Goal: Task Accomplishment & Management: Manage account settings

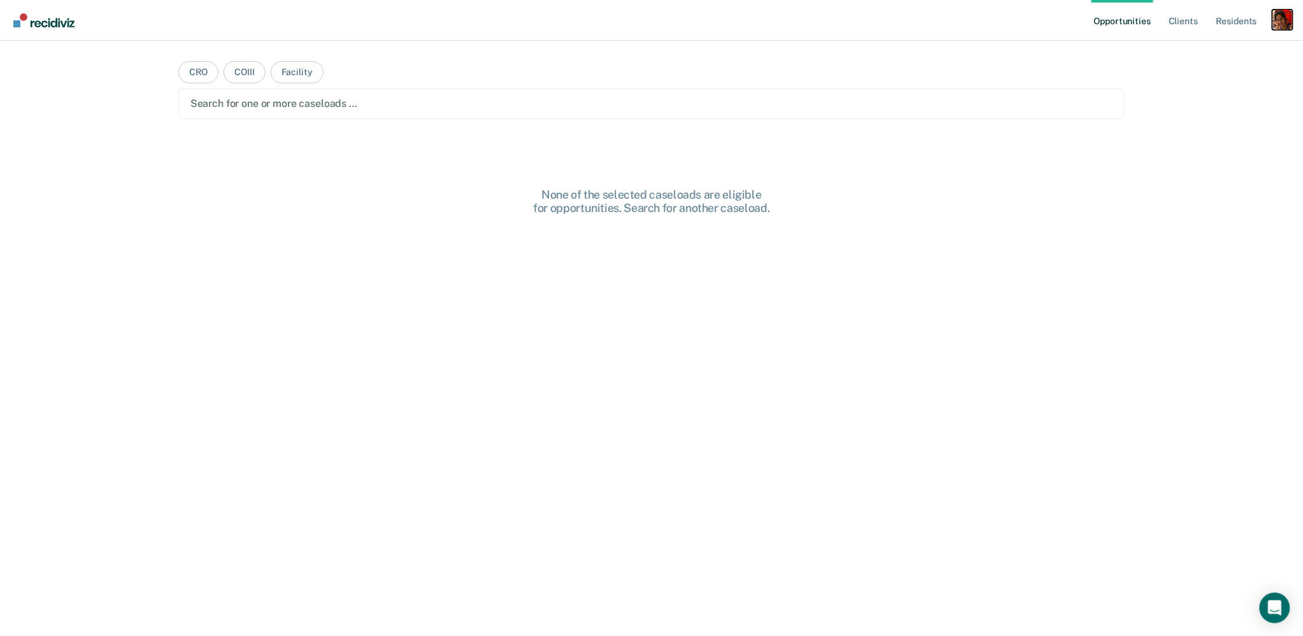
click at [1291, 22] on div "Profile dropdown button" at bounding box center [1283, 20] width 20 height 20
click at [1204, 56] on link "Profile" at bounding box center [1231, 52] width 103 height 11
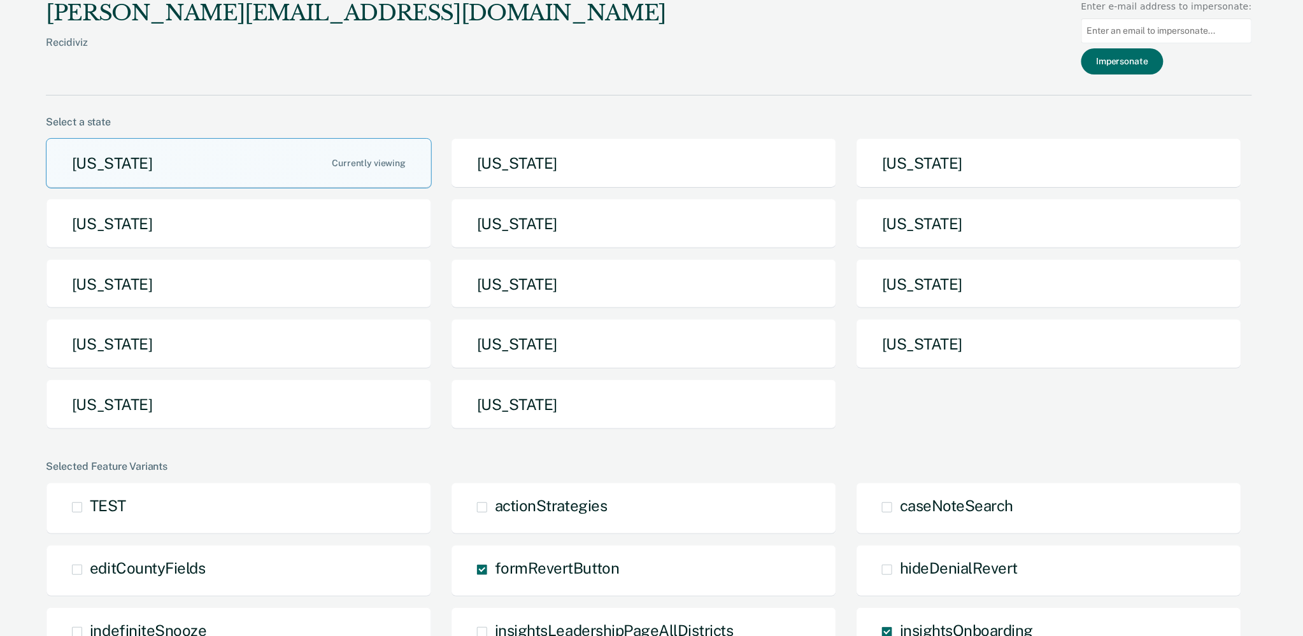
click at [1159, 22] on input at bounding box center [1167, 30] width 171 height 25
type input "[EMAIL_ADDRESS][PERSON_NAME][DOMAIN_NAME]"
click at [1164, 61] on button "Impersonate" at bounding box center [1123, 61] width 82 height 26
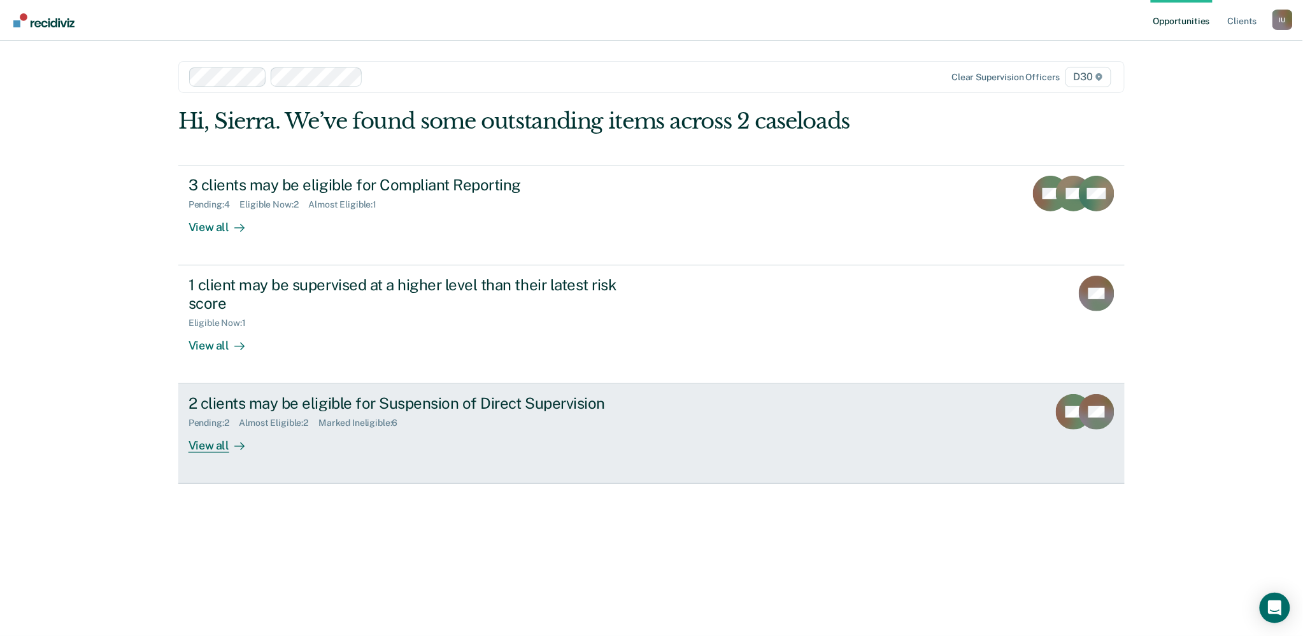
click at [196, 445] on div "View all" at bounding box center [224, 441] width 71 height 25
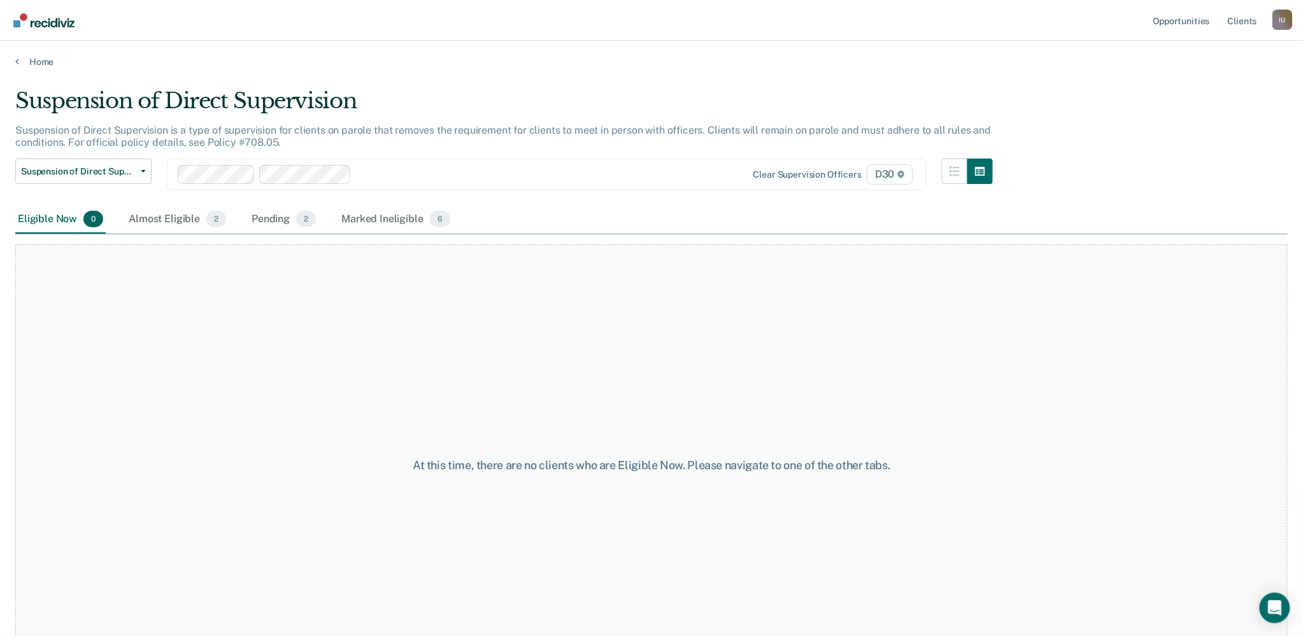
scroll to position [41, 0]
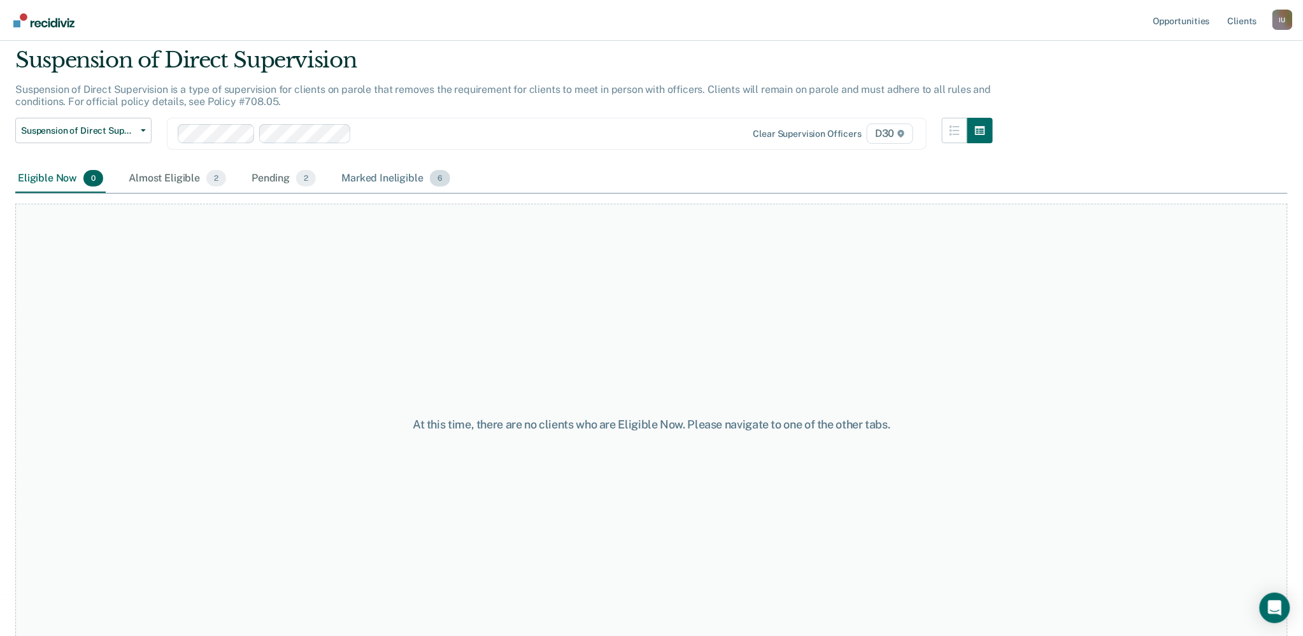
click at [392, 177] on div "Marked Ineligible 6" at bounding box center [396, 179] width 114 height 28
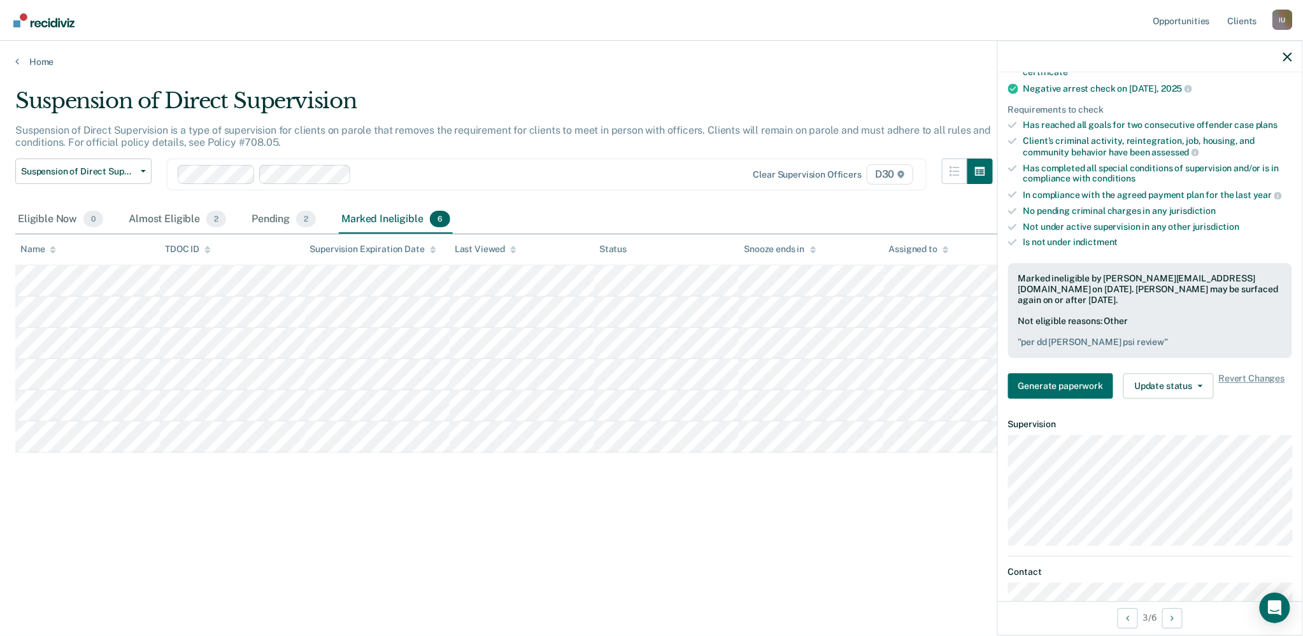
scroll to position [0, 0]
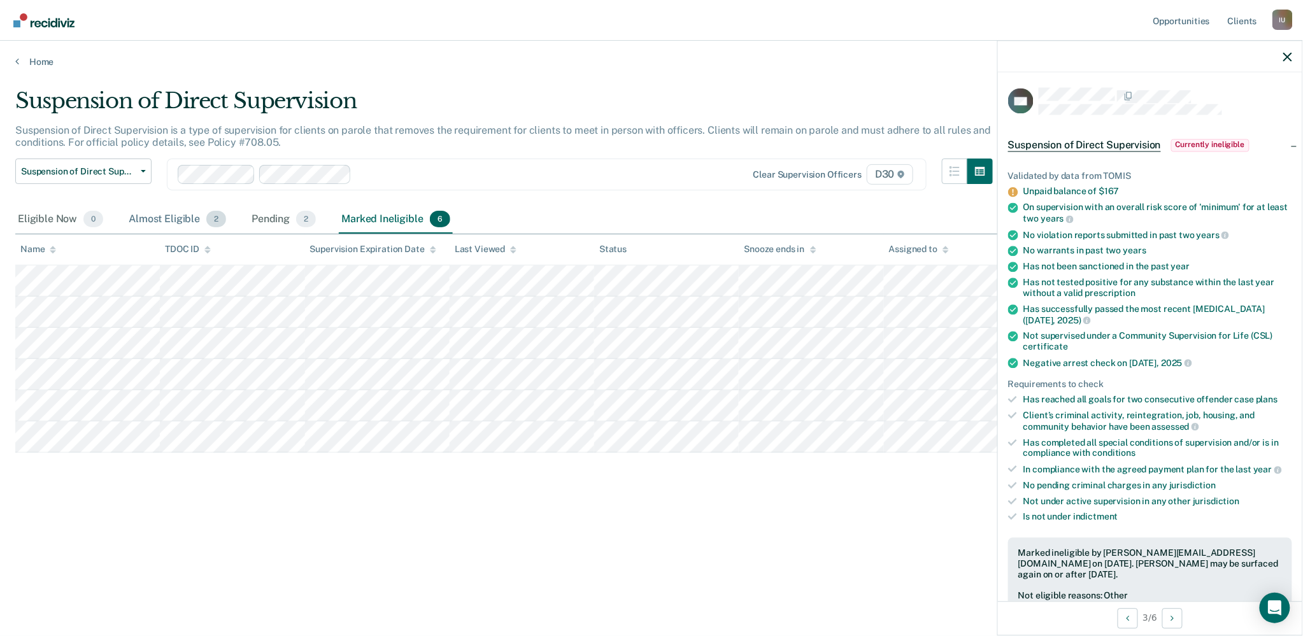
click at [159, 219] on div "Almost Eligible 2" at bounding box center [177, 220] width 103 height 28
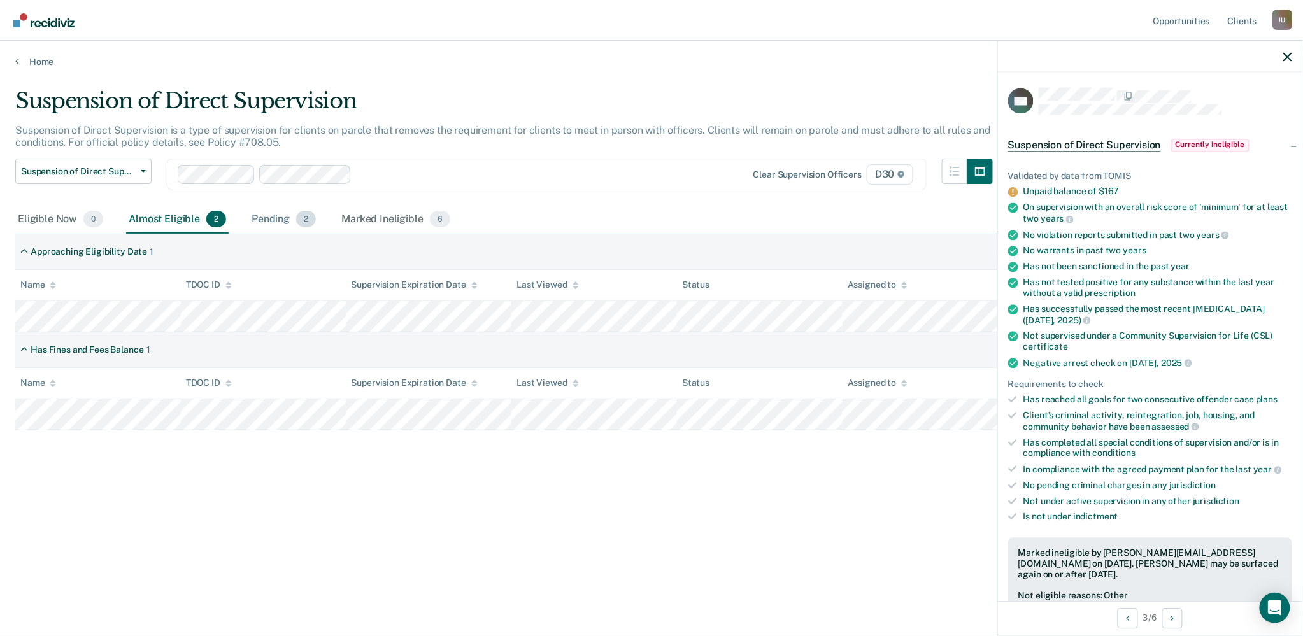
click at [283, 213] on div "Pending 2" at bounding box center [283, 220] width 69 height 28
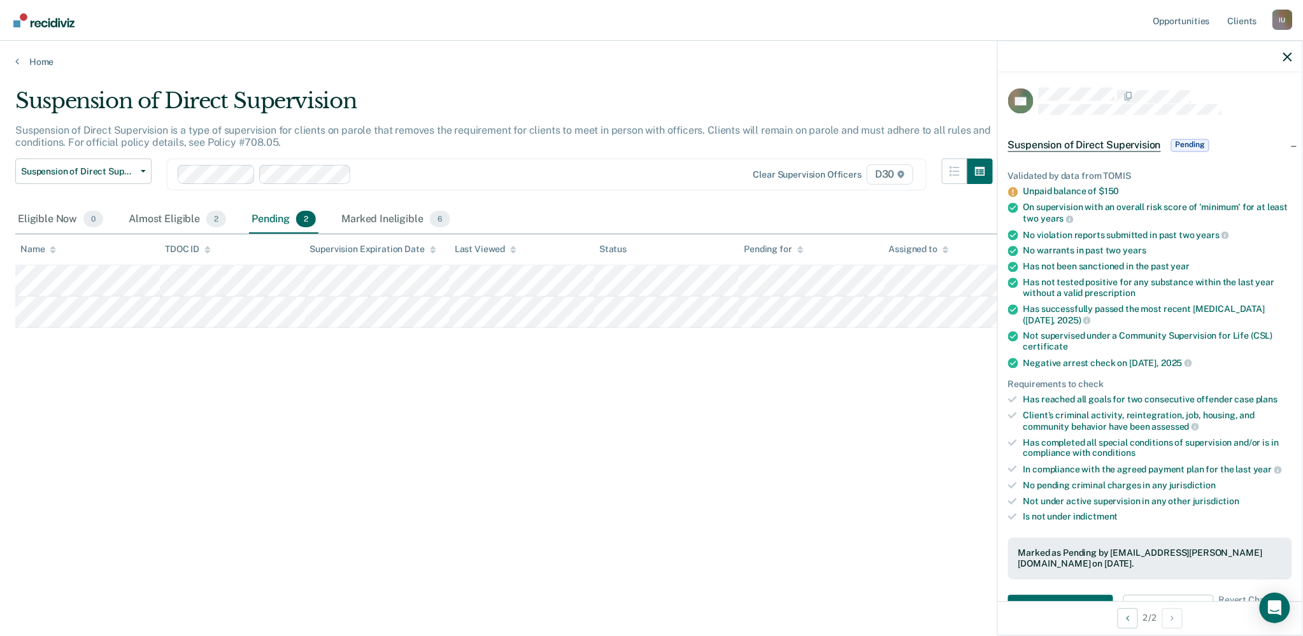
click at [697, 434] on div "Suspension of Direct Supervision Suspension of Direct Supervision is a type of …" at bounding box center [651, 314] width 1273 height 453
click at [22, 80] on main "Suspension of Direct Supervision Suspension of Direct Supervision is a type of …" at bounding box center [651, 350] width 1303 height 565
click at [18, 57] on link "Home" at bounding box center [651, 61] width 1273 height 11
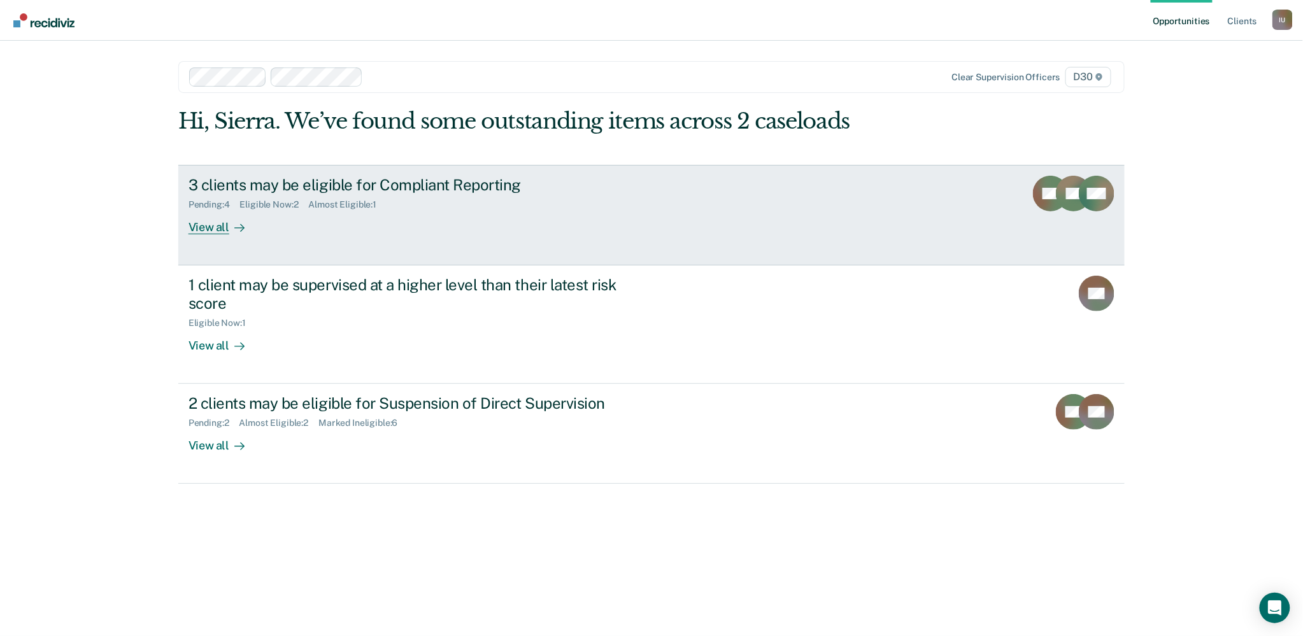
click at [206, 231] on div "View all" at bounding box center [224, 222] width 71 height 25
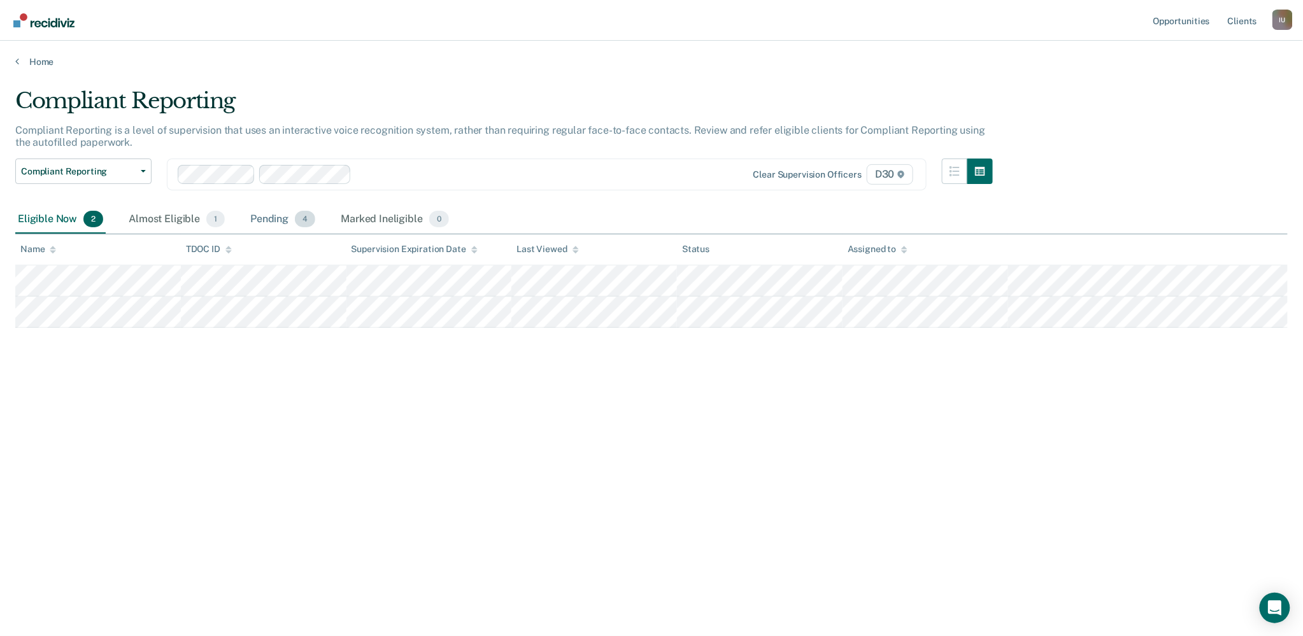
click at [262, 221] on div "Pending 4" at bounding box center [283, 220] width 70 height 28
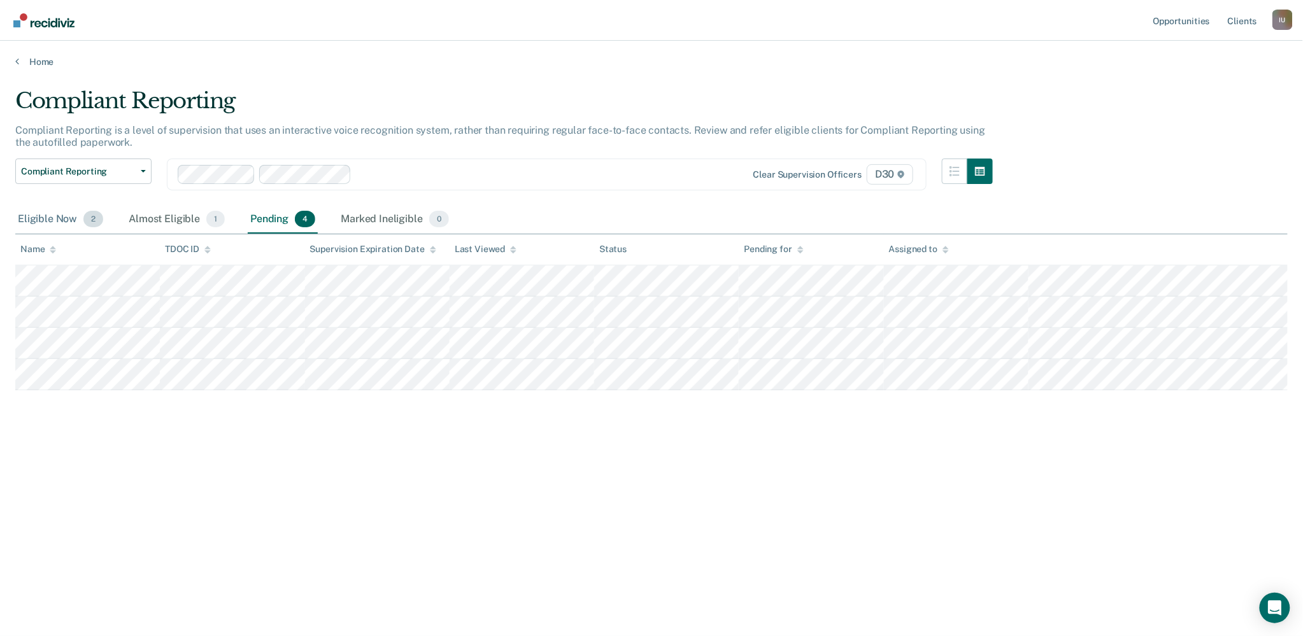
click at [52, 217] on div "Eligible Now 2" at bounding box center [60, 220] width 90 height 28
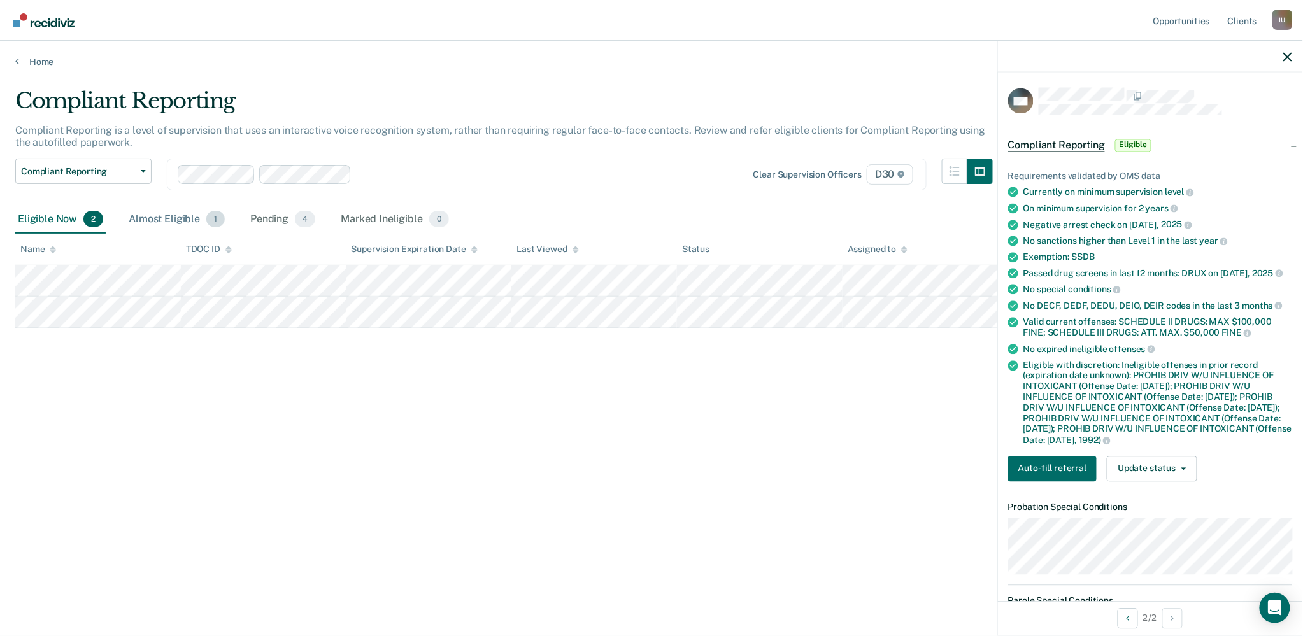
click at [175, 213] on div "Almost Eligible 1" at bounding box center [176, 220] width 101 height 28
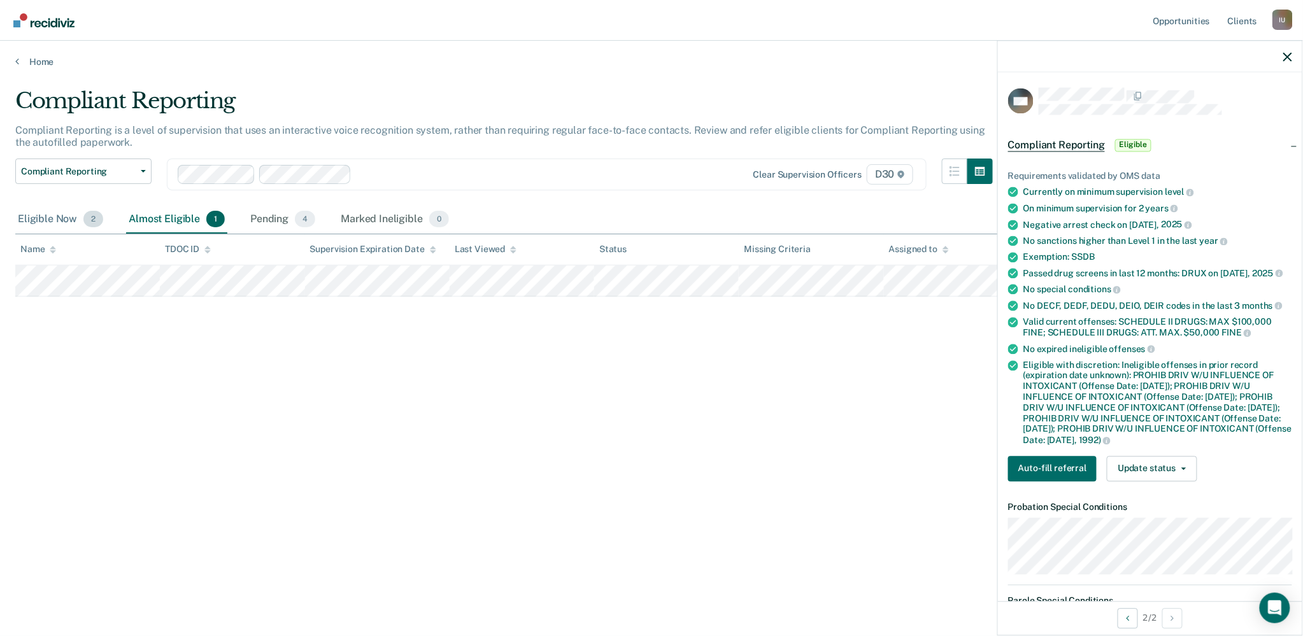
click at [45, 224] on div "Eligible Now 2" at bounding box center [60, 220] width 90 height 28
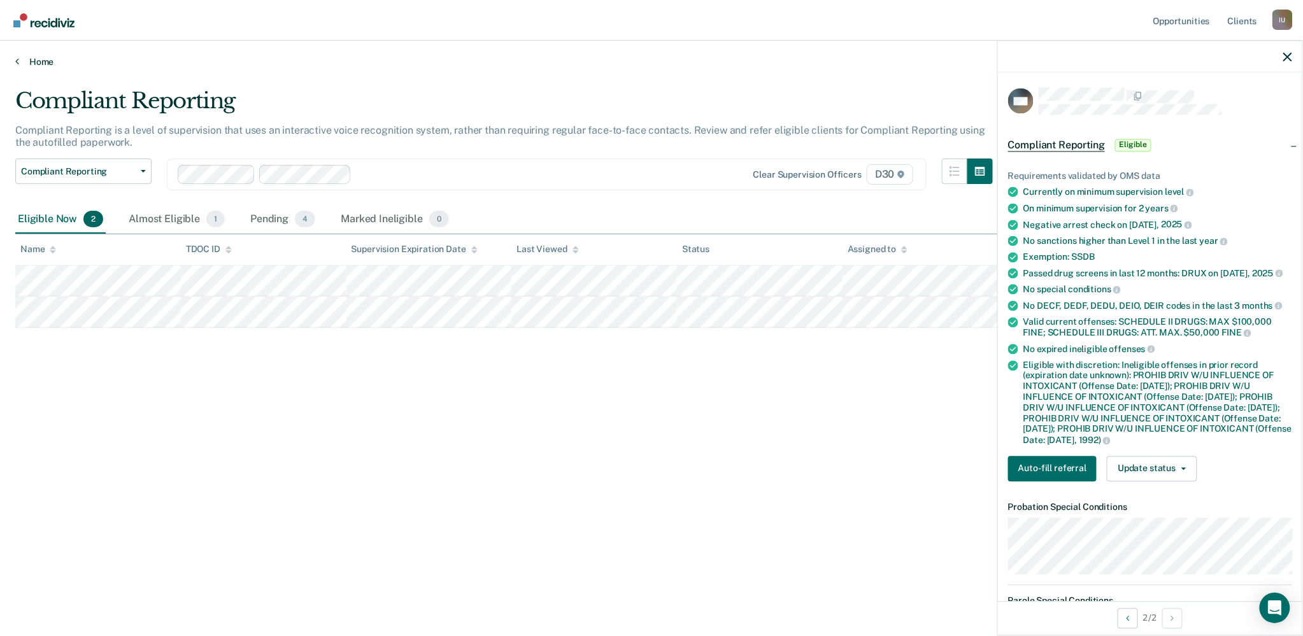
click at [29, 57] on link "Home" at bounding box center [651, 61] width 1273 height 11
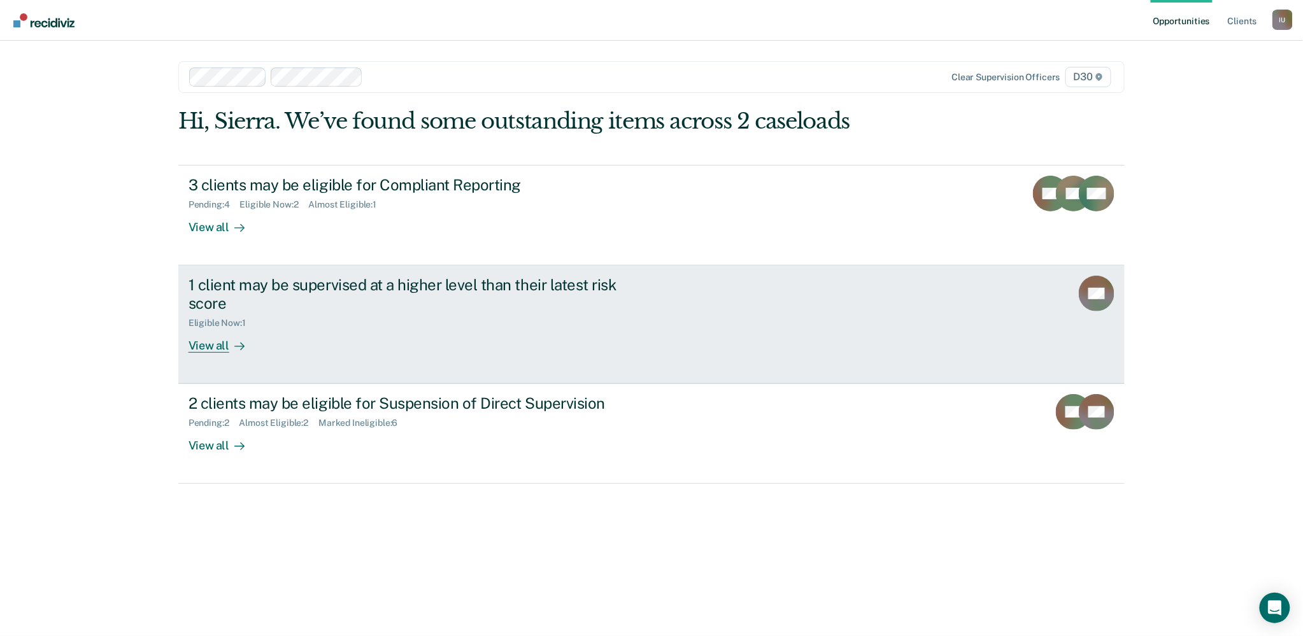
click at [218, 335] on div "View all" at bounding box center [224, 340] width 71 height 25
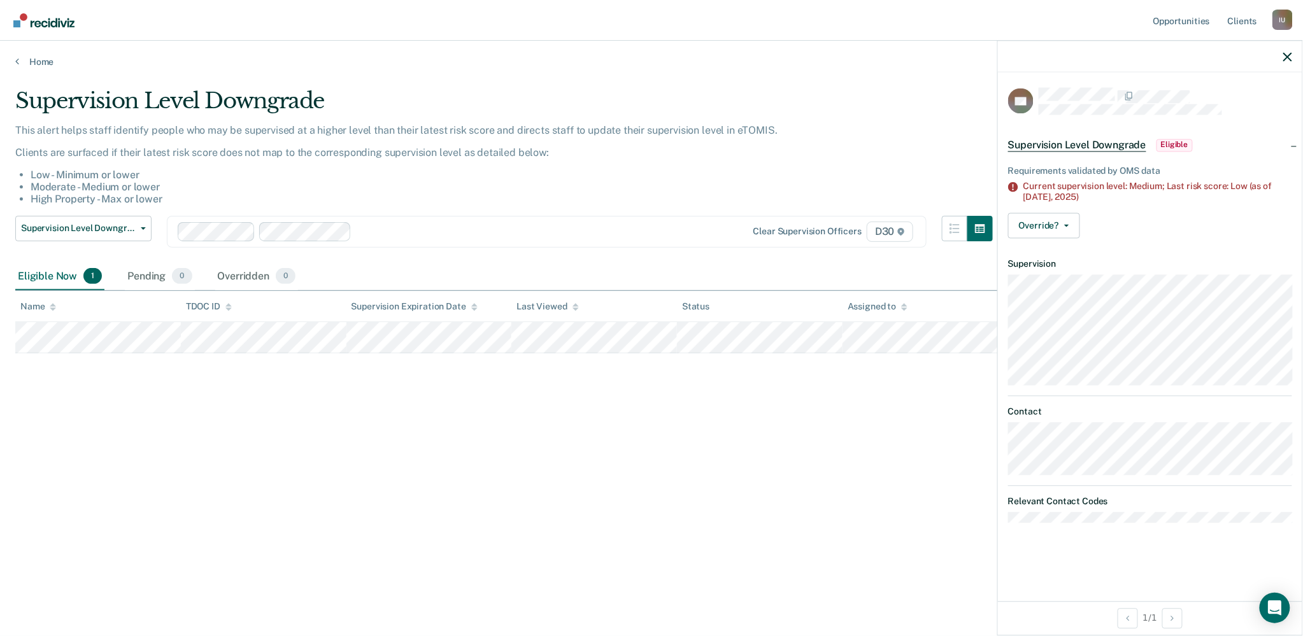
click at [20, 69] on main "Supervision Level Downgrade This alert helps staff identify people who may be s…" at bounding box center [651, 350] width 1303 height 565
click at [17, 61] on icon at bounding box center [17, 61] width 4 height 10
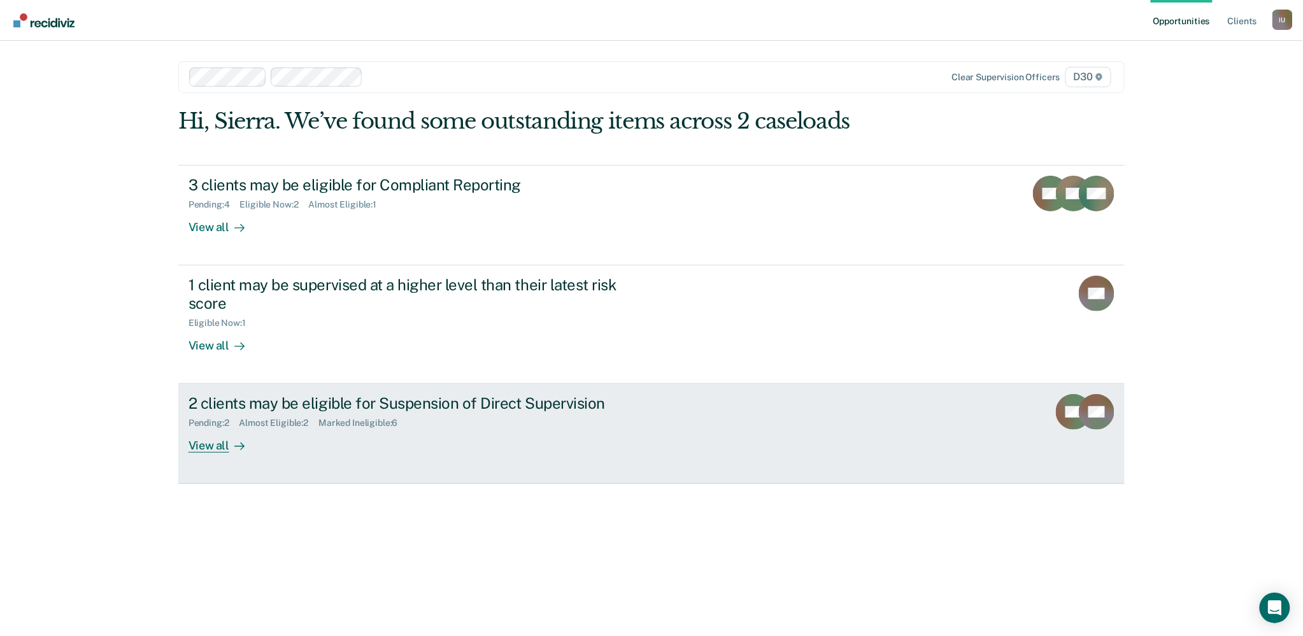
click at [212, 450] on div "View all" at bounding box center [224, 441] width 71 height 25
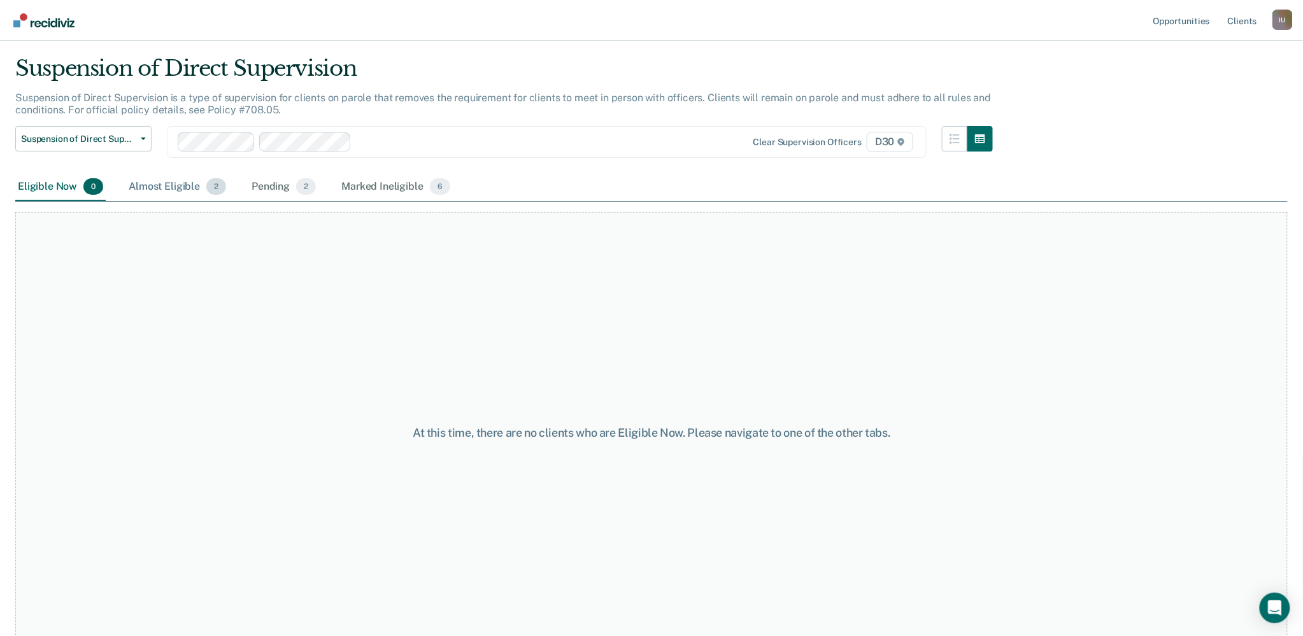
scroll to position [48, 0]
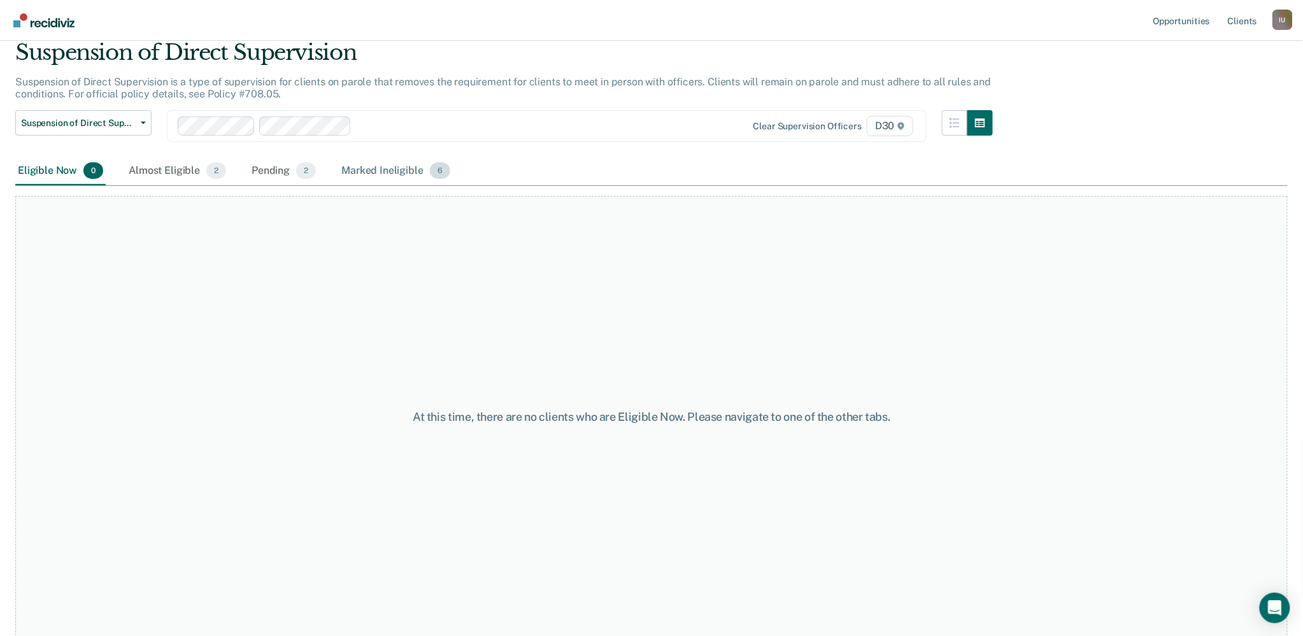
click at [370, 168] on div "Marked Ineligible 6" at bounding box center [396, 171] width 114 height 28
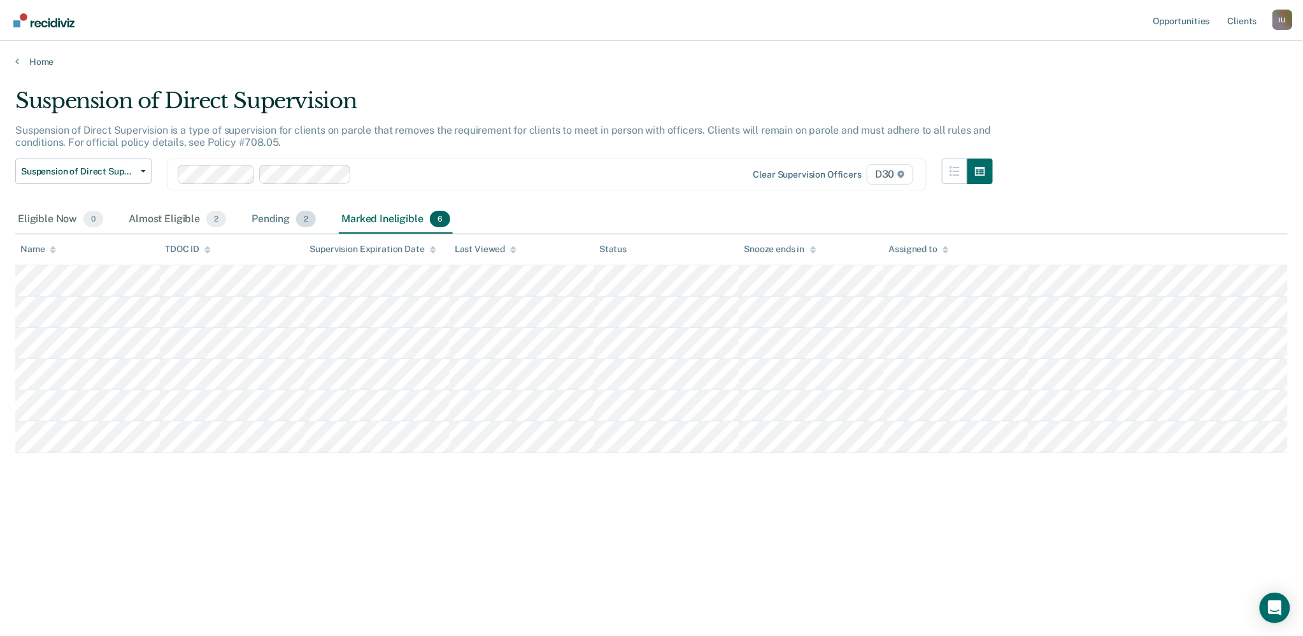
click at [281, 222] on div "Pending 2" at bounding box center [283, 220] width 69 height 28
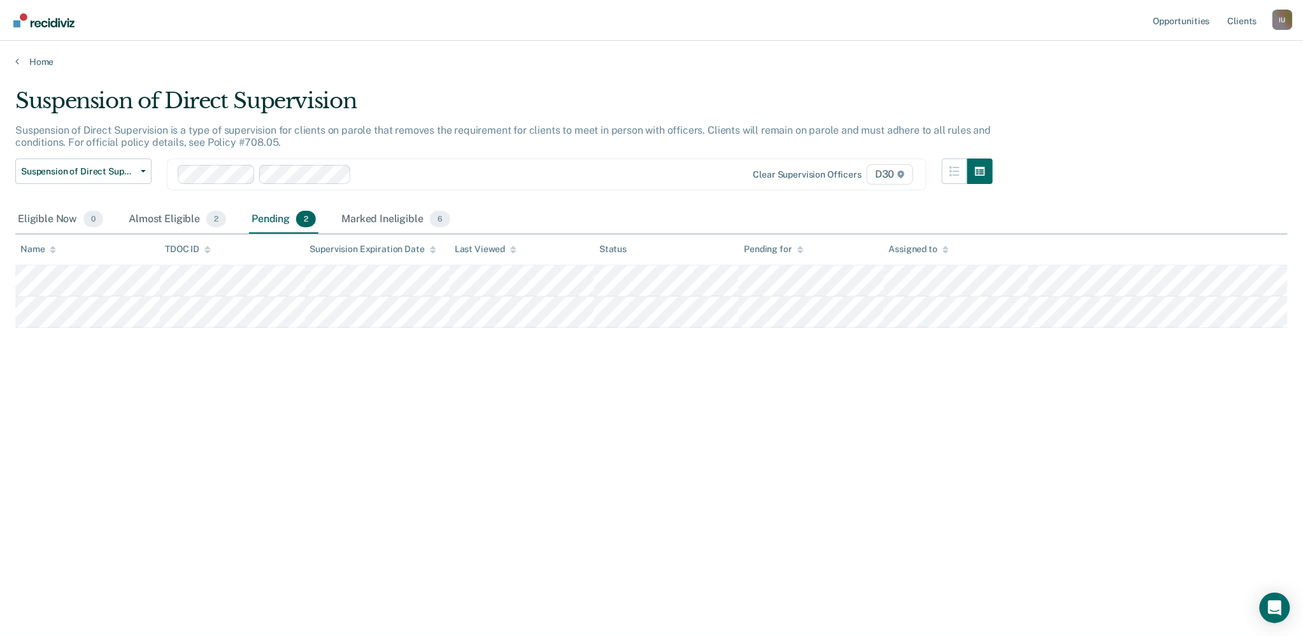
click at [13, 71] on main "Suspension of Direct Supervision Suspension of Direct Supervision is a type of …" at bounding box center [651, 350] width 1303 height 565
click at [18, 64] on link "Home" at bounding box center [651, 61] width 1273 height 11
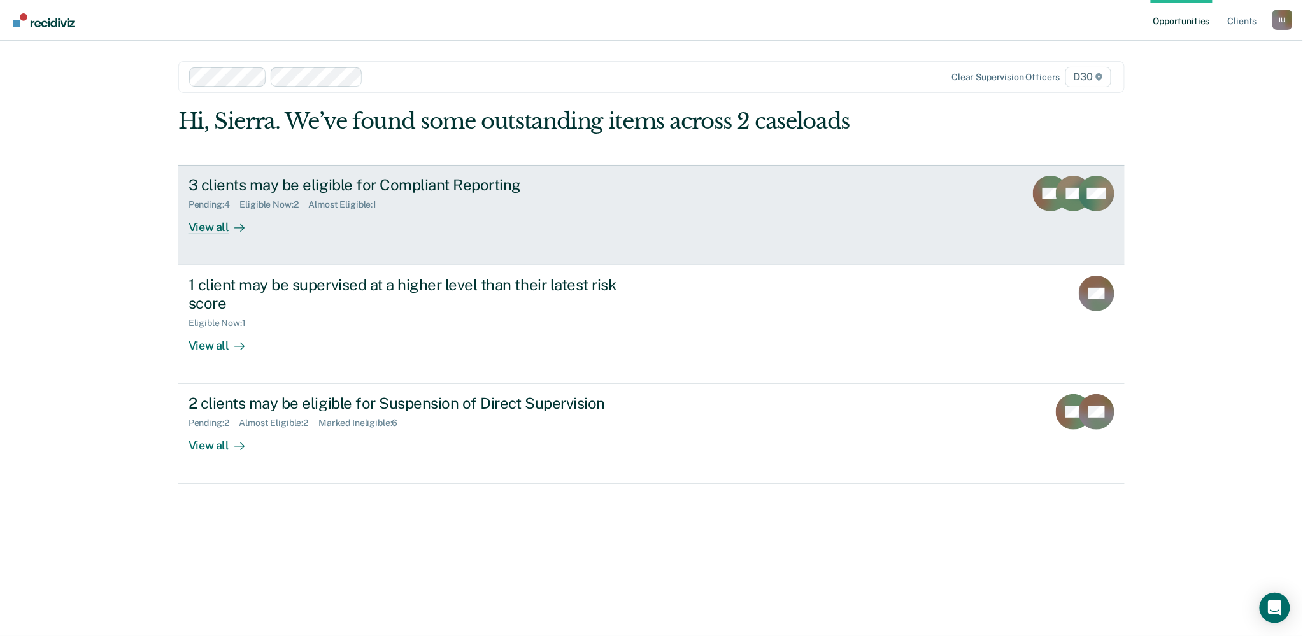
click at [202, 200] on div "Pending : 4" at bounding box center [215, 204] width 52 height 11
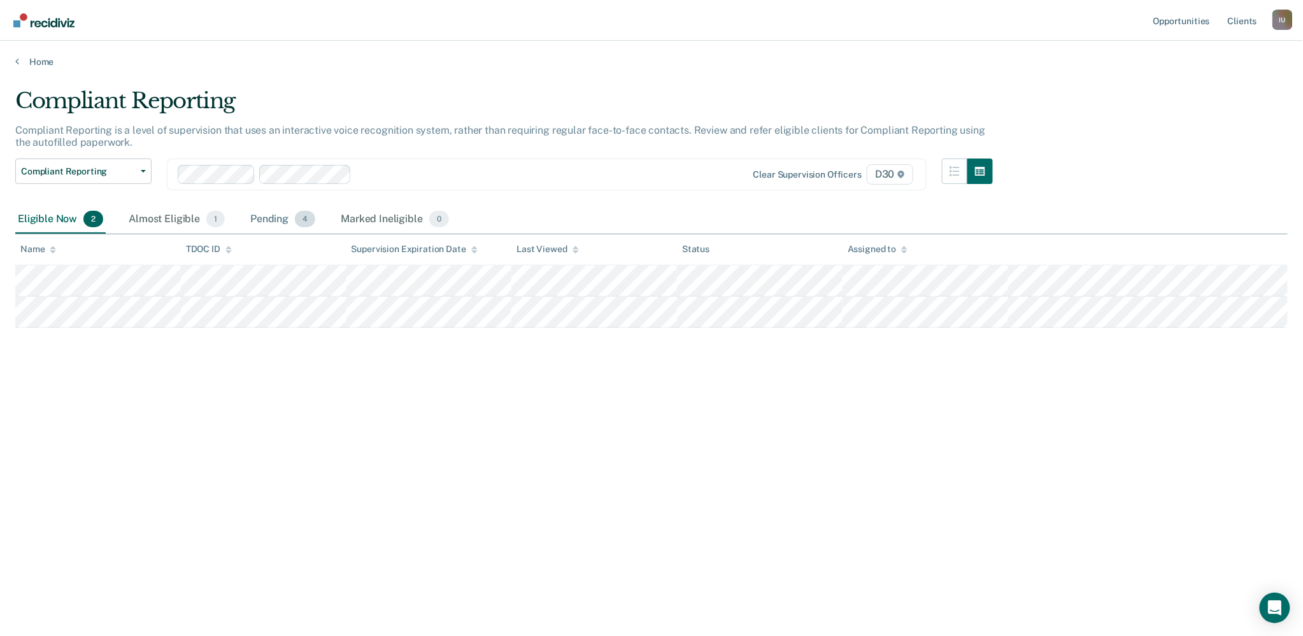
click at [306, 215] on span "4" at bounding box center [305, 219] width 20 height 17
